Goal: Check status: Check status

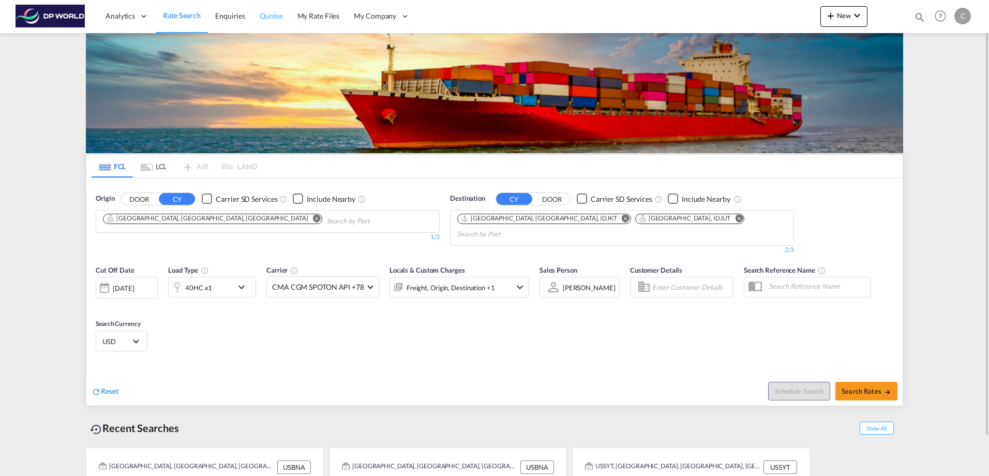
click at [276, 12] on span "Quotes" at bounding box center [271, 15] width 23 height 9
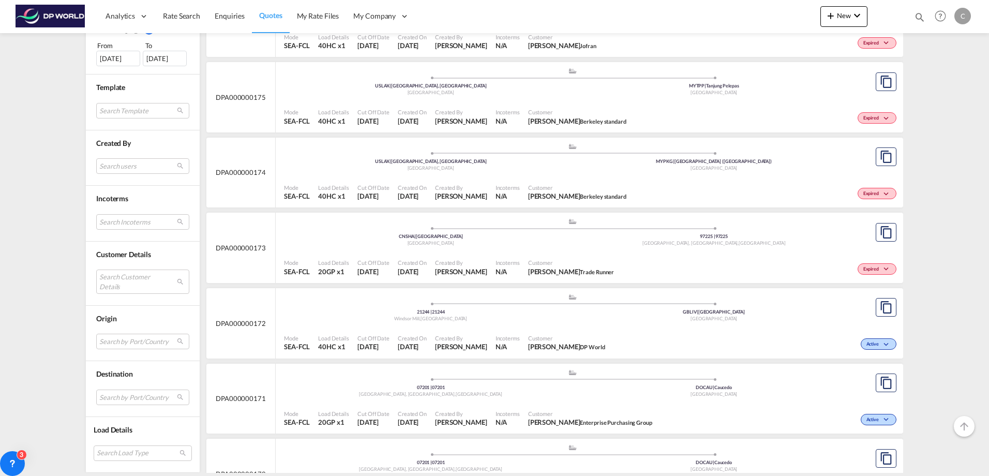
scroll to position [724, 0]
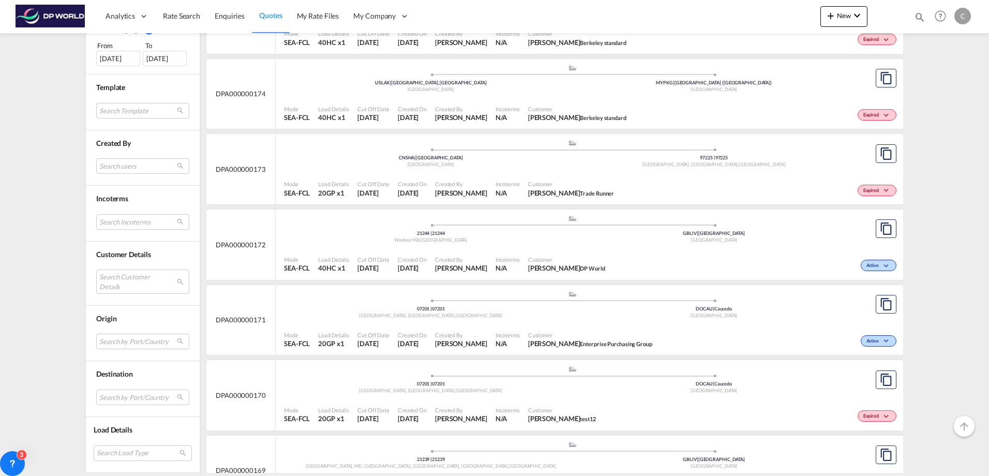
click at [239, 243] on span "DPA000000172" at bounding box center [241, 244] width 50 height 9
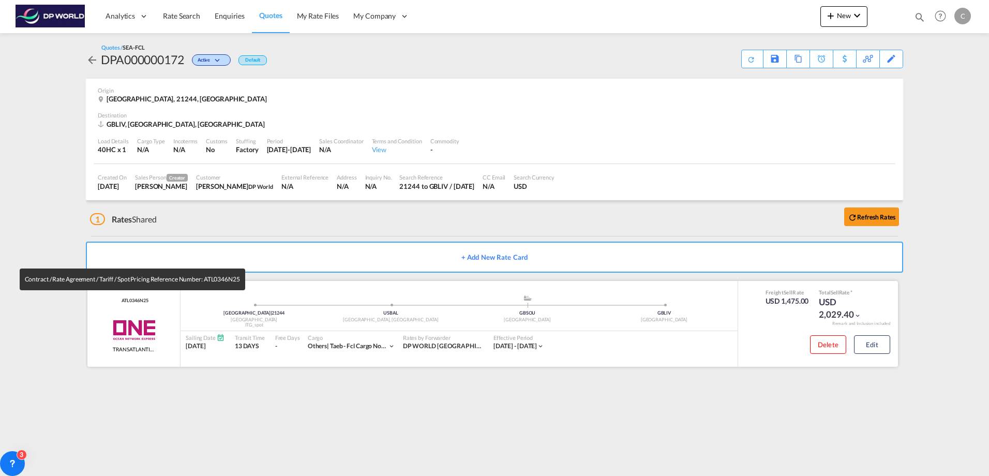
click at [128, 300] on span "ATL0346N25" at bounding box center [133, 301] width 29 height 7
copy span "ATL0346N25"
